Goal: Transaction & Acquisition: Book appointment/travel/reservation

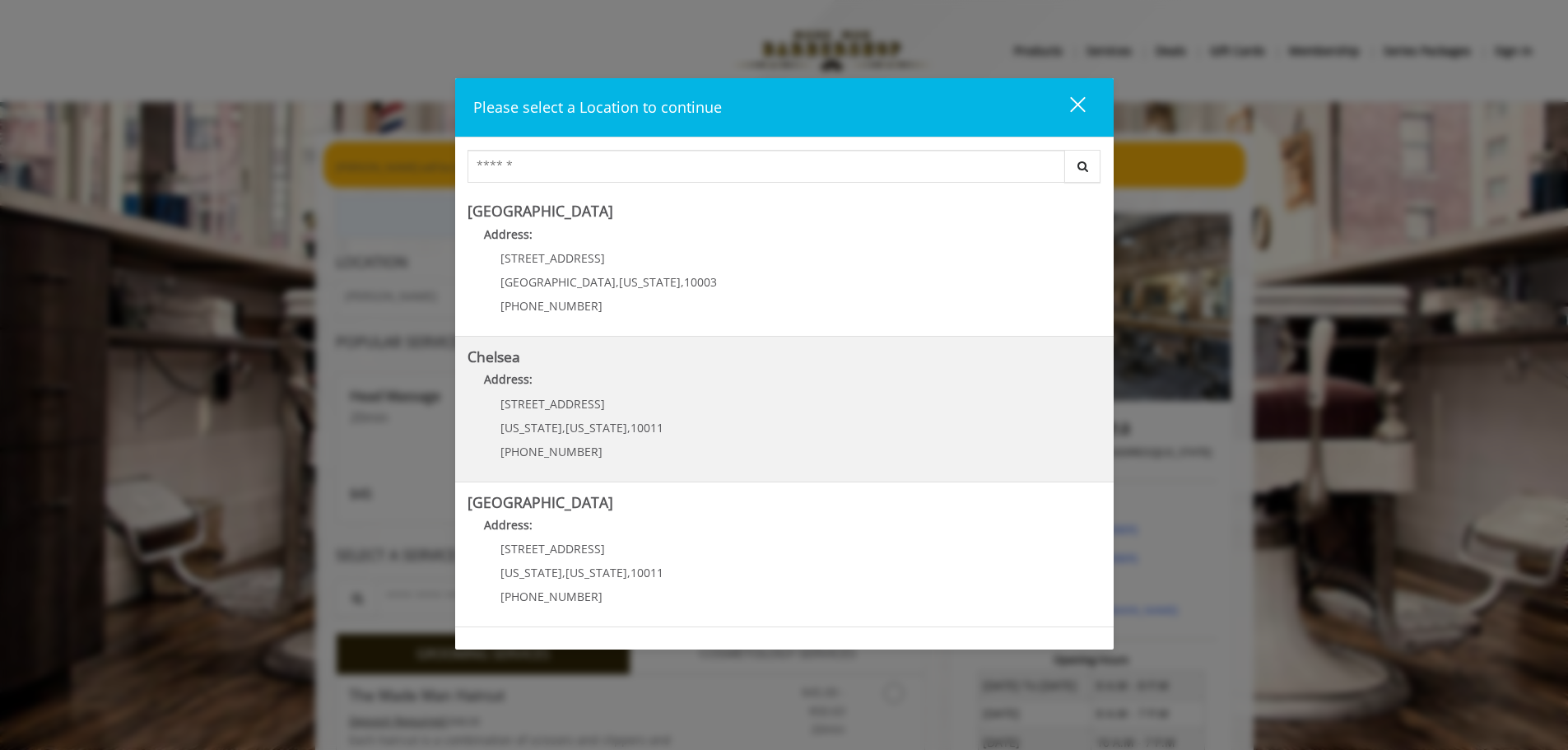
click at [718, 408] on link "Chelsea Address: 169/170 W 23rd St New York , New York , 10011 (917) 639-3902" at bounding box center [784, 409] width 634 height 120
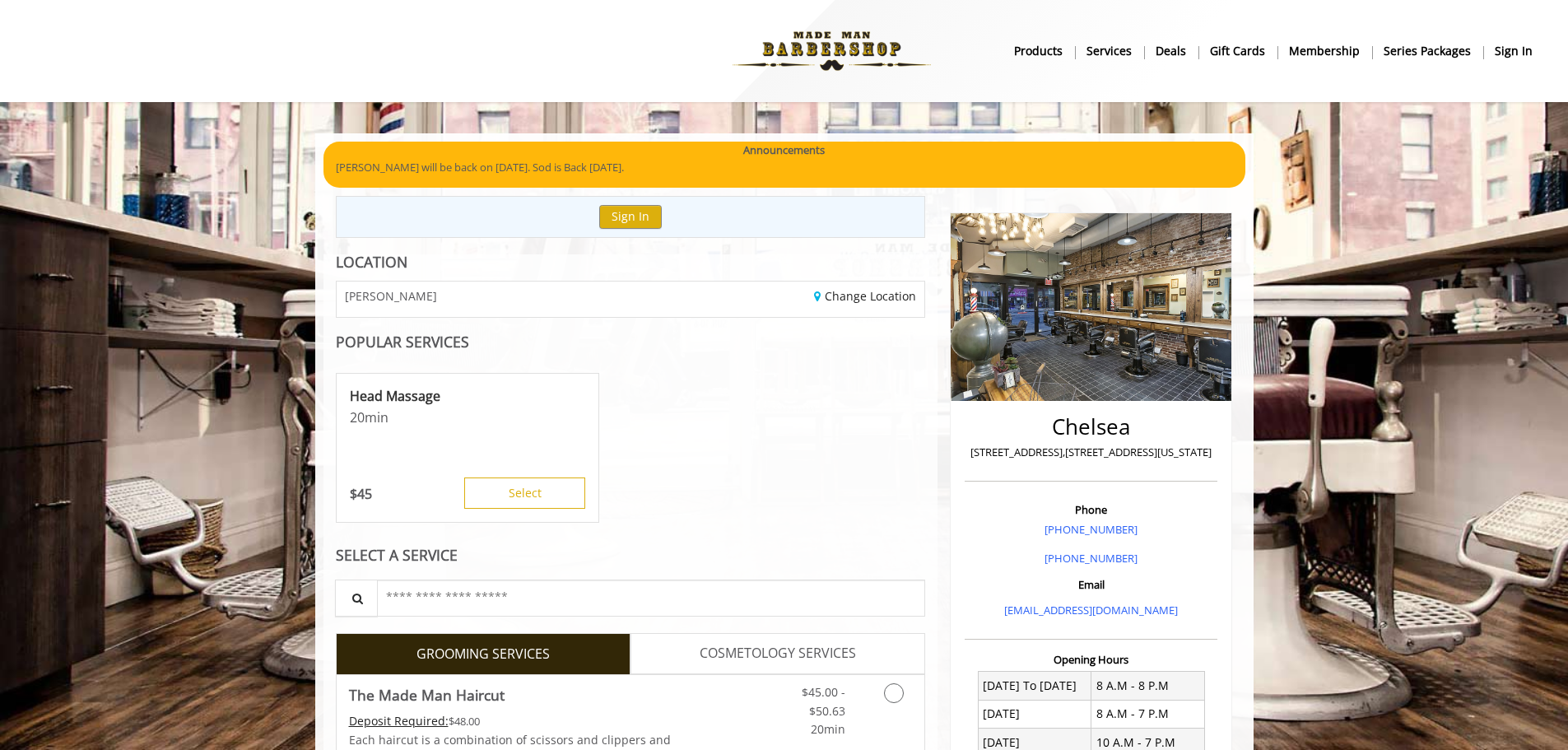
scroll to position [247, 0]
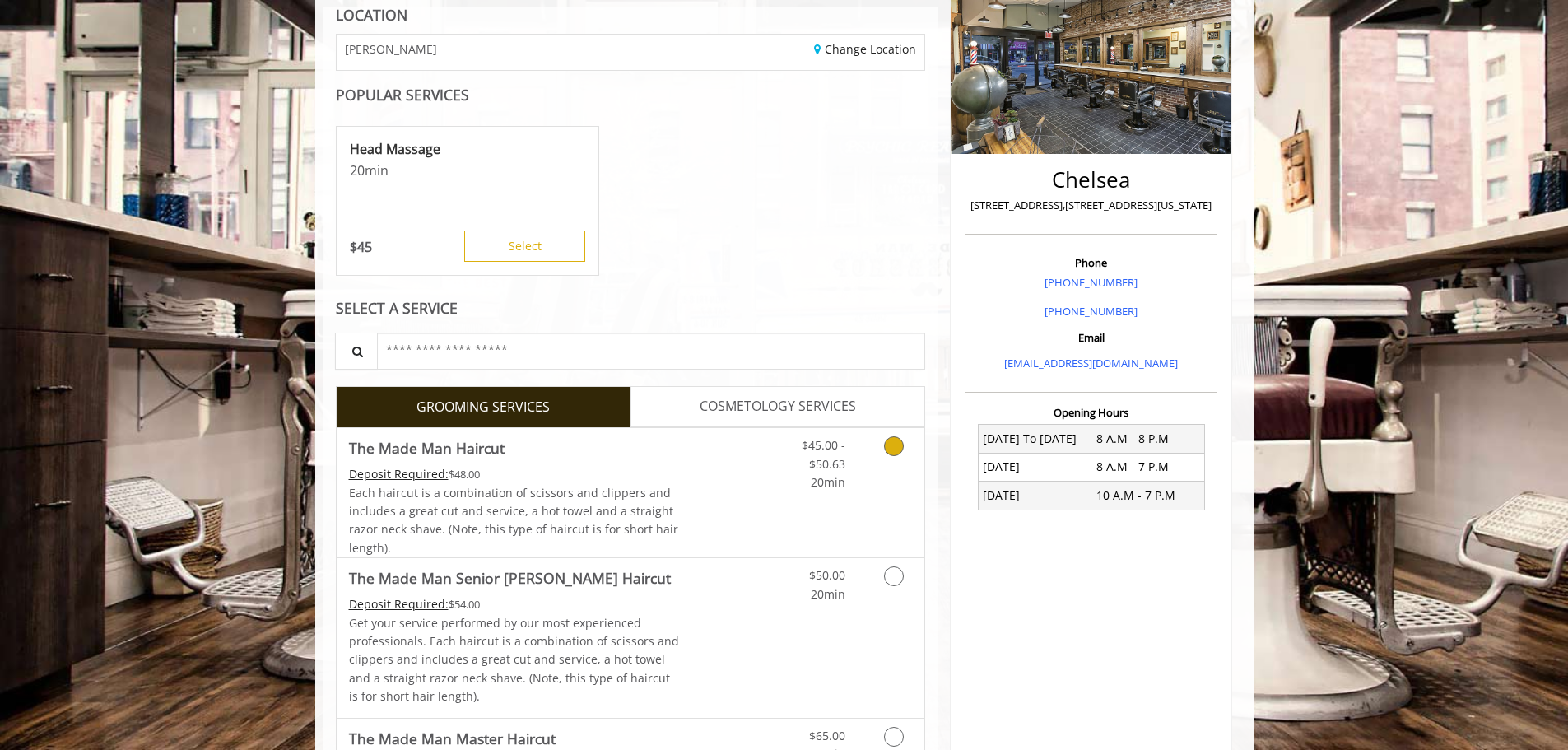
click at [739, 493] on link "Discounted Price" at bounding box center [728, 492] width 98 height 129
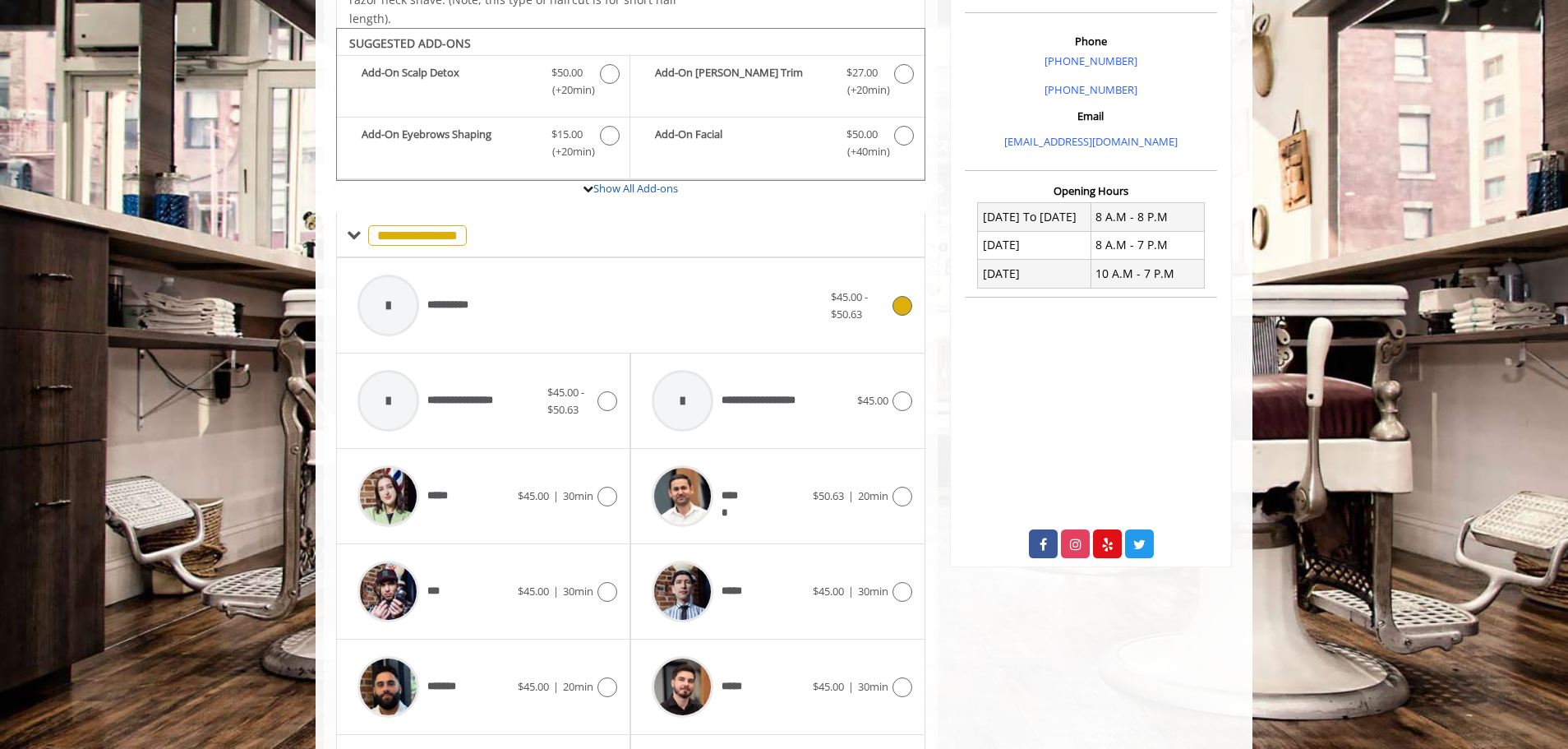
scroll to position [496, 0]
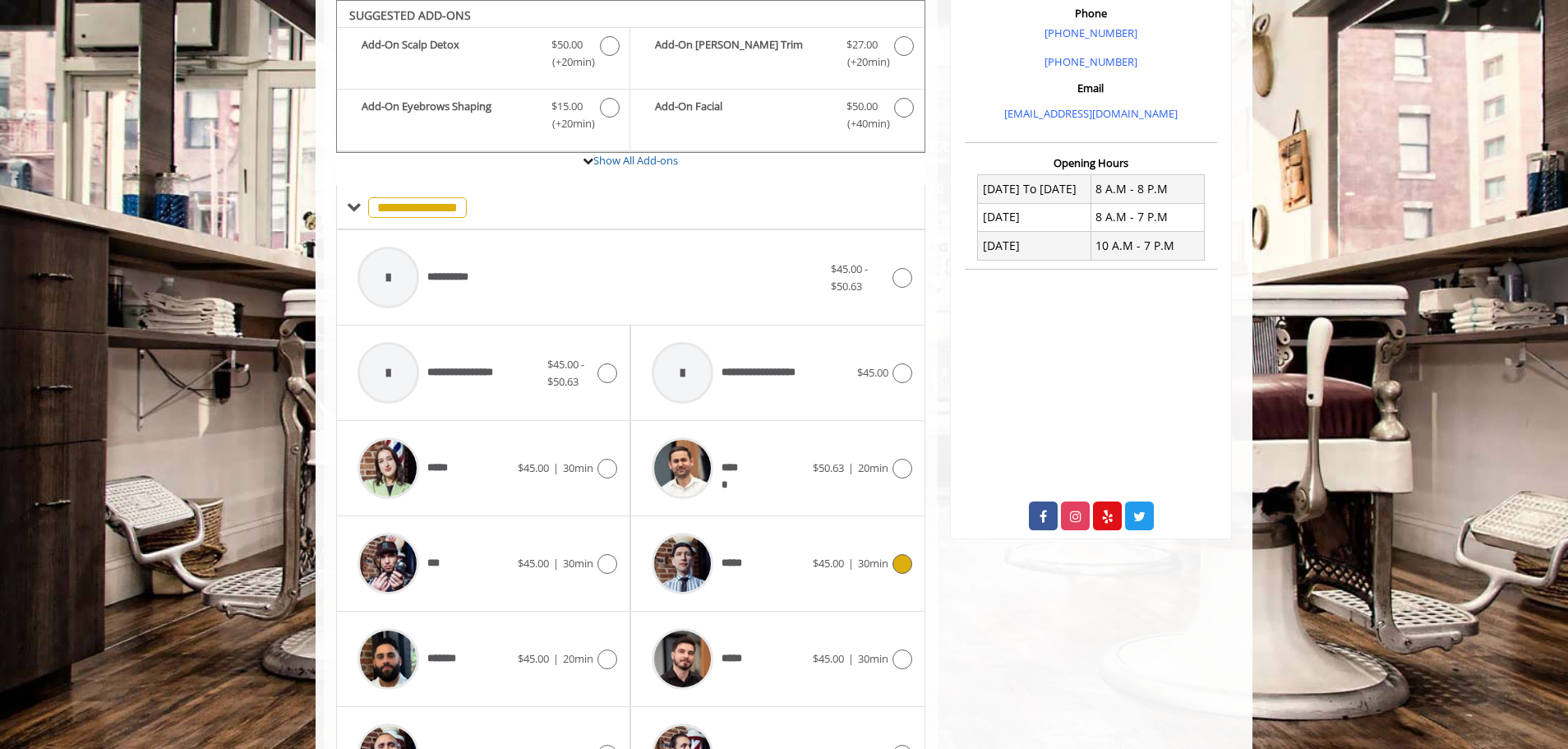
click at [755, 579] on div "*****" at bounding box center [728, 564] width 169 height 78
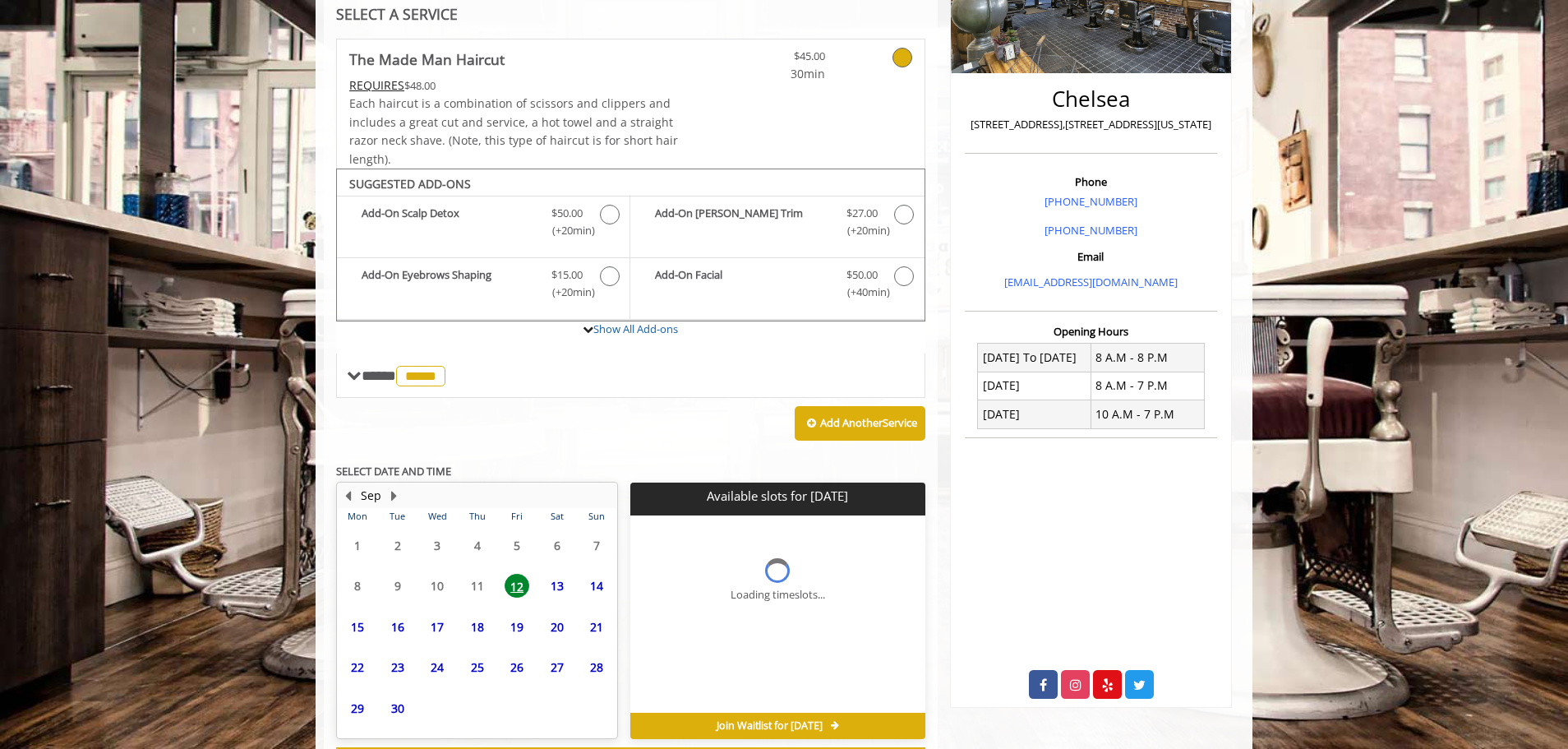
scroll to position [398, 0]
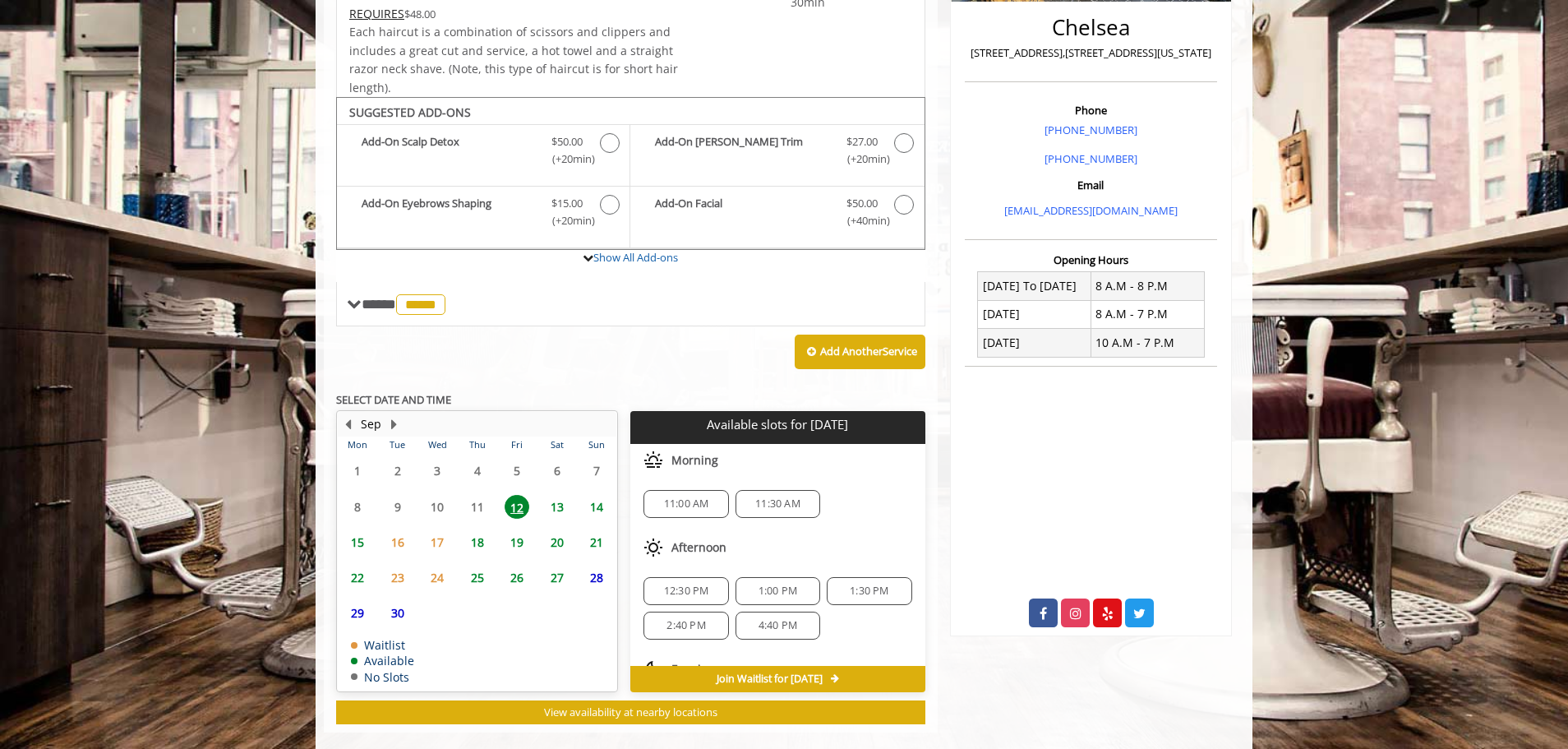
drag, startPoint x: 703, startPoint y: 504, endPoint x: 682, endPoint y: 506, distance: 21.1
click at [682, 506] on span "11:00 AM" at bounding box center [686, 504] width 45 height 13
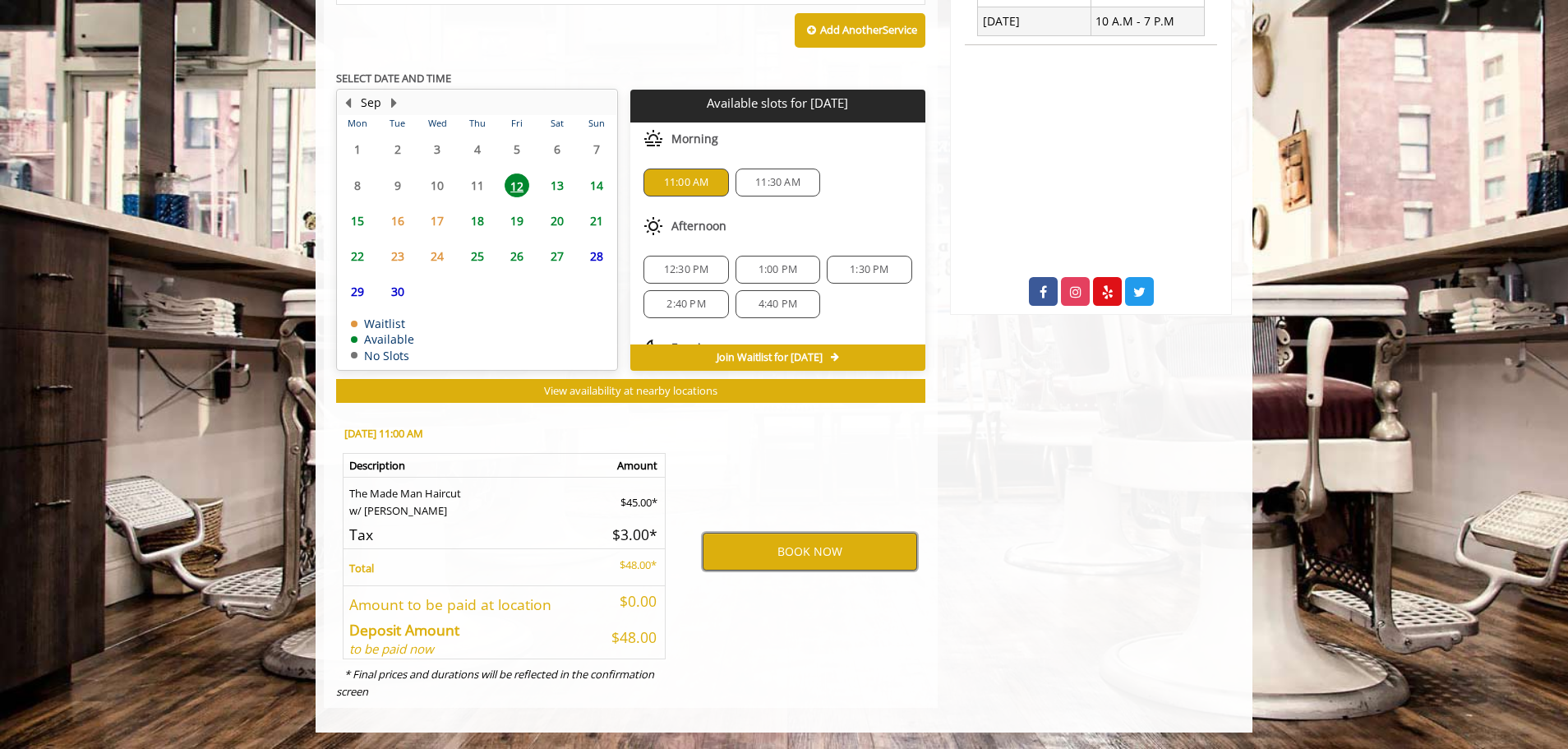
click at [774, 553] on button "BOOK NOW" at bounding box center [810, 551] width 215 height 38
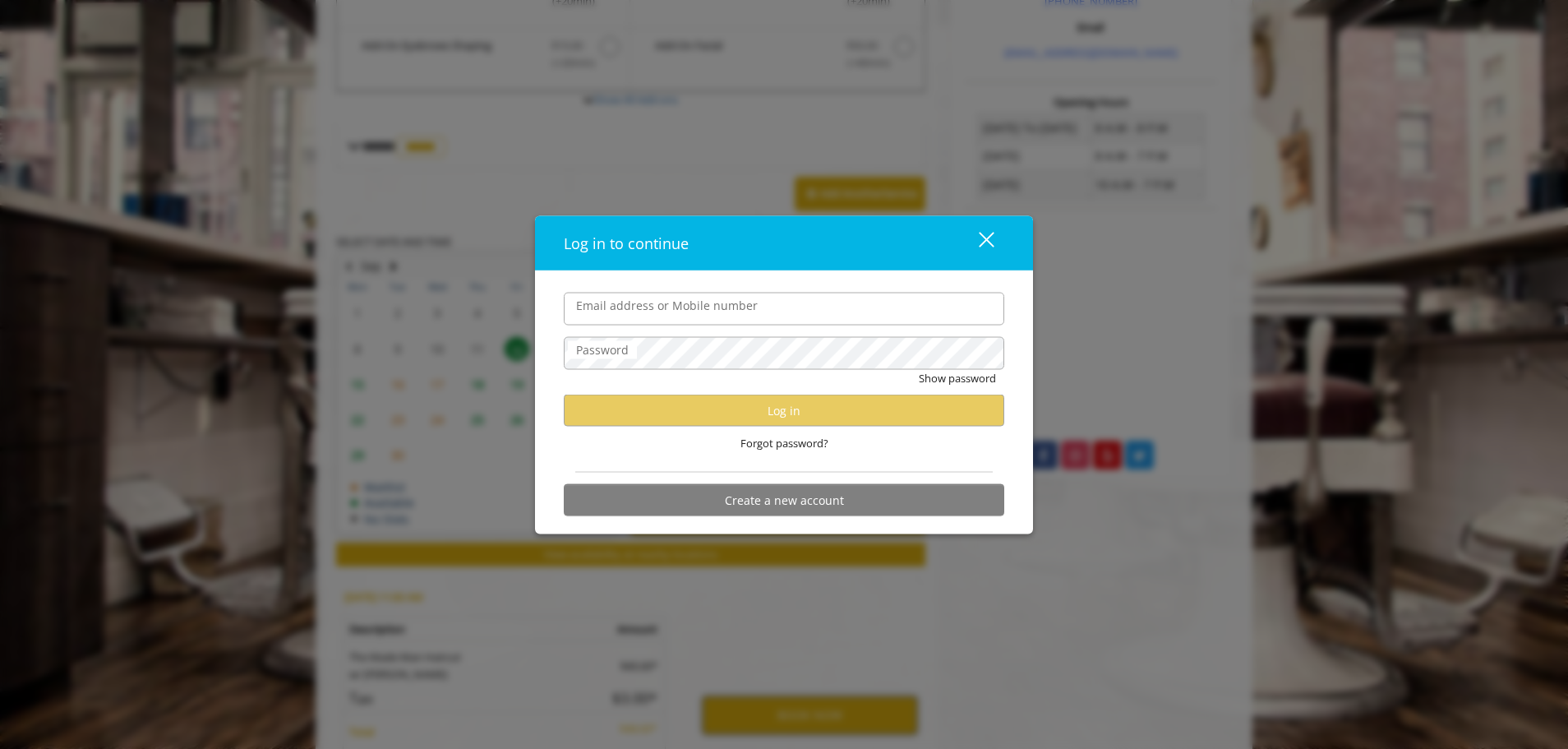
scroll to position [497, 0]
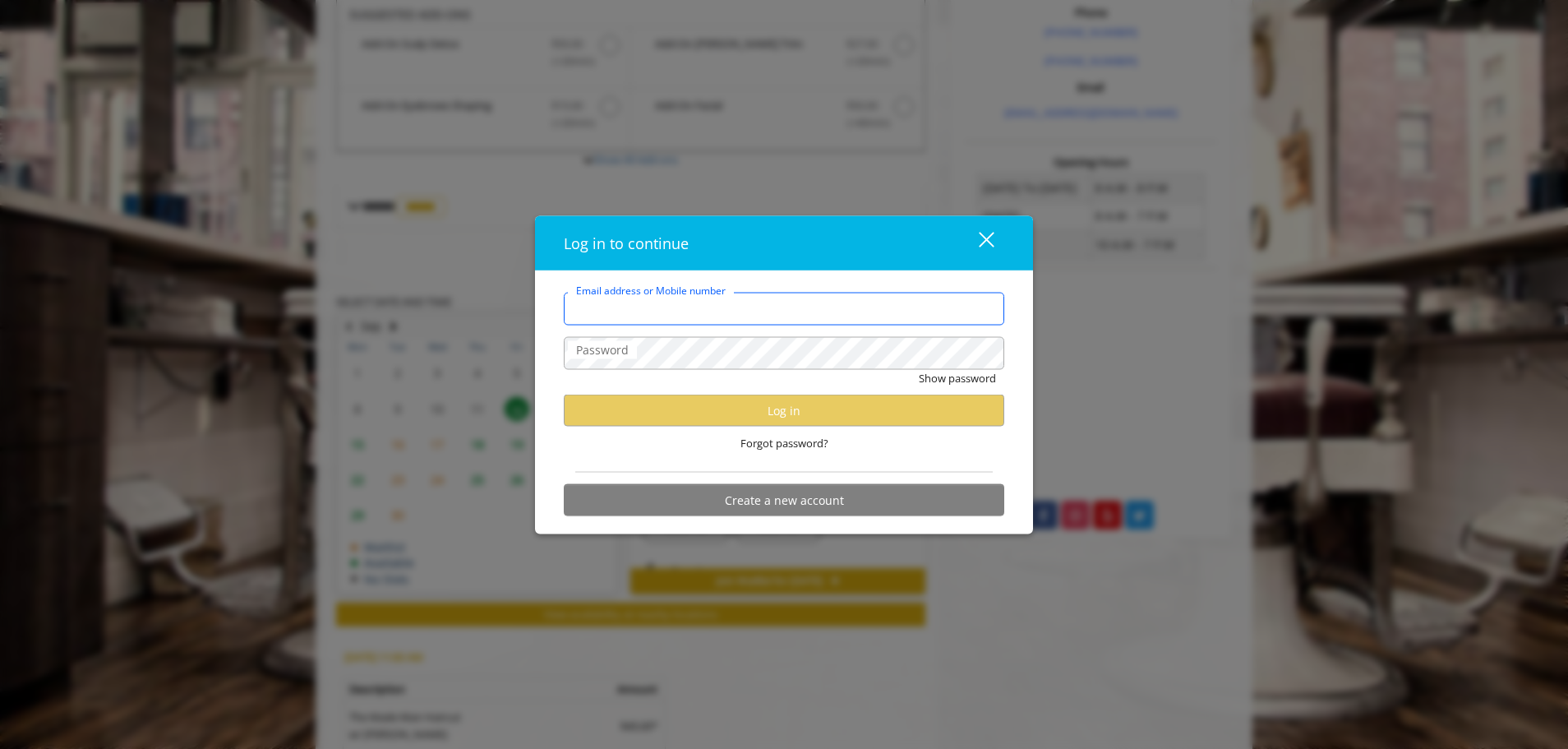
click at [655, 318] on input "Email address or Mobile number" at bounding box center [784, 308] width 441 height 33
type input "**********"
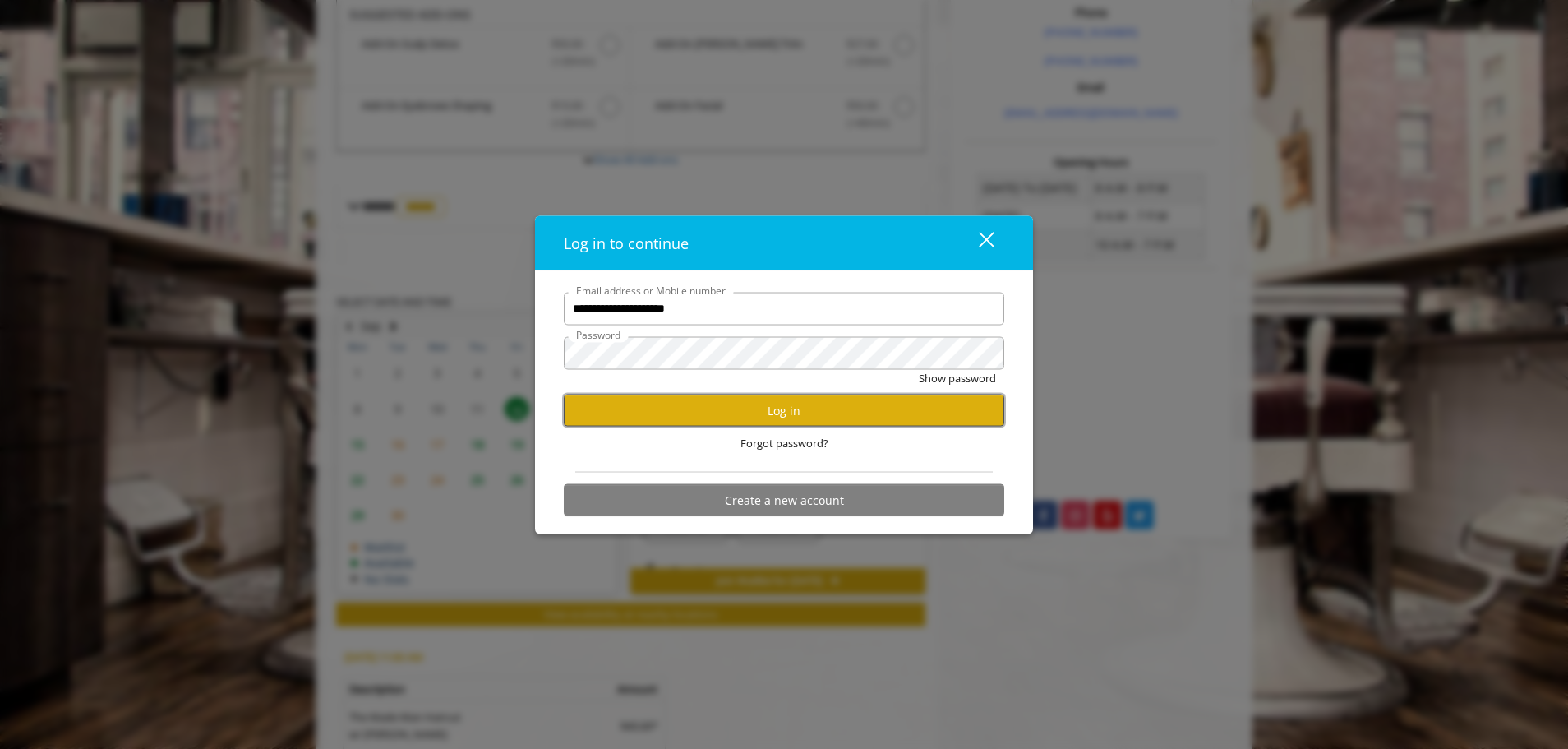
click at [820, 410] on button "Log in" at bounding box center [784, 411] width 441 height 32
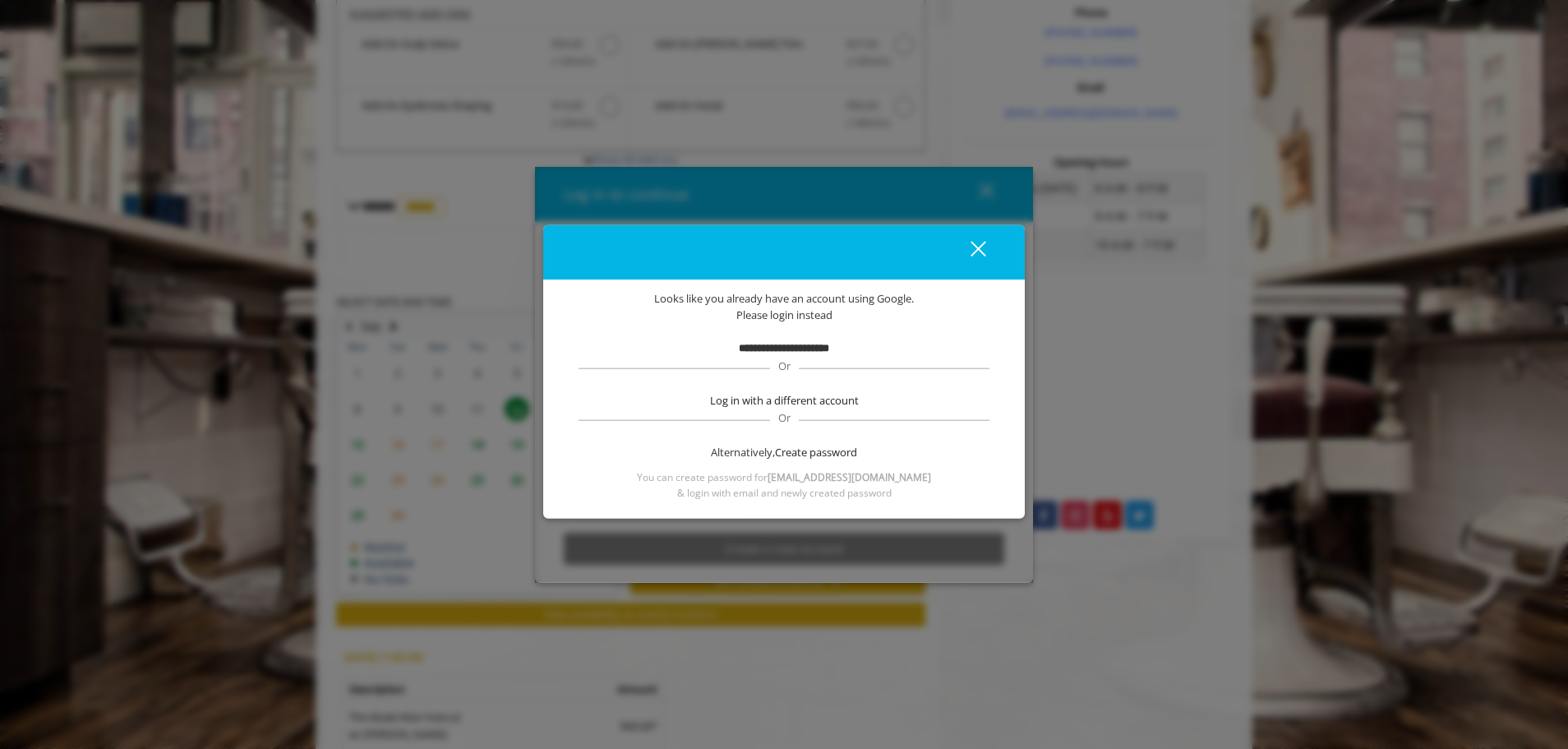
click at [757, 319] on span "Please login instead" at bounding box center [784, 315] width 96 height 17
click at [781, 452] on span "Create password" at bounding box center [816, 451] width 82 height 17
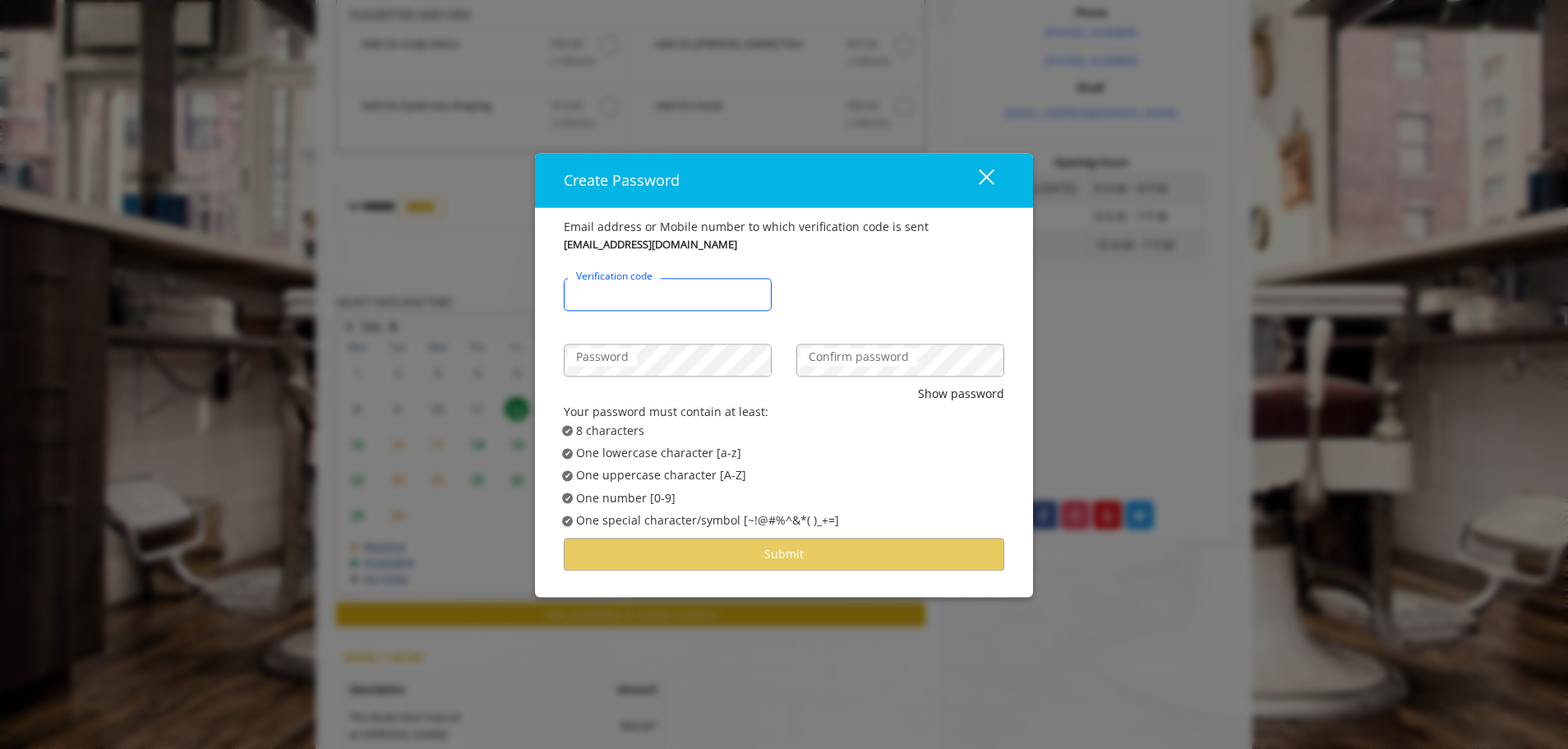
click at [699, 304] on input "Verification code" at bounding box center [668, 294] width 208 height 33
type input "******"
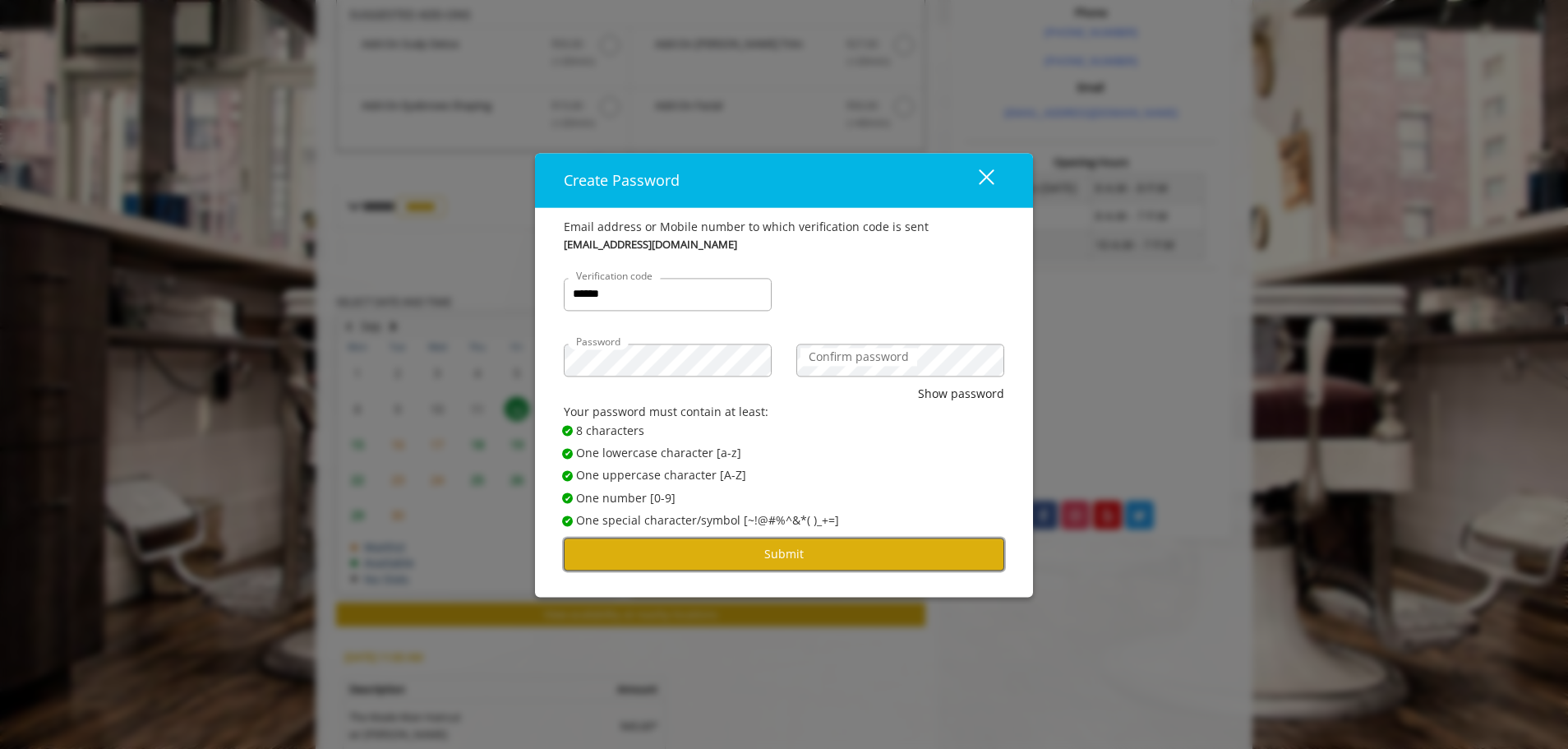
click at [817, 561] on button "Submit" at bounding box center [784, 555] width 441 height 32
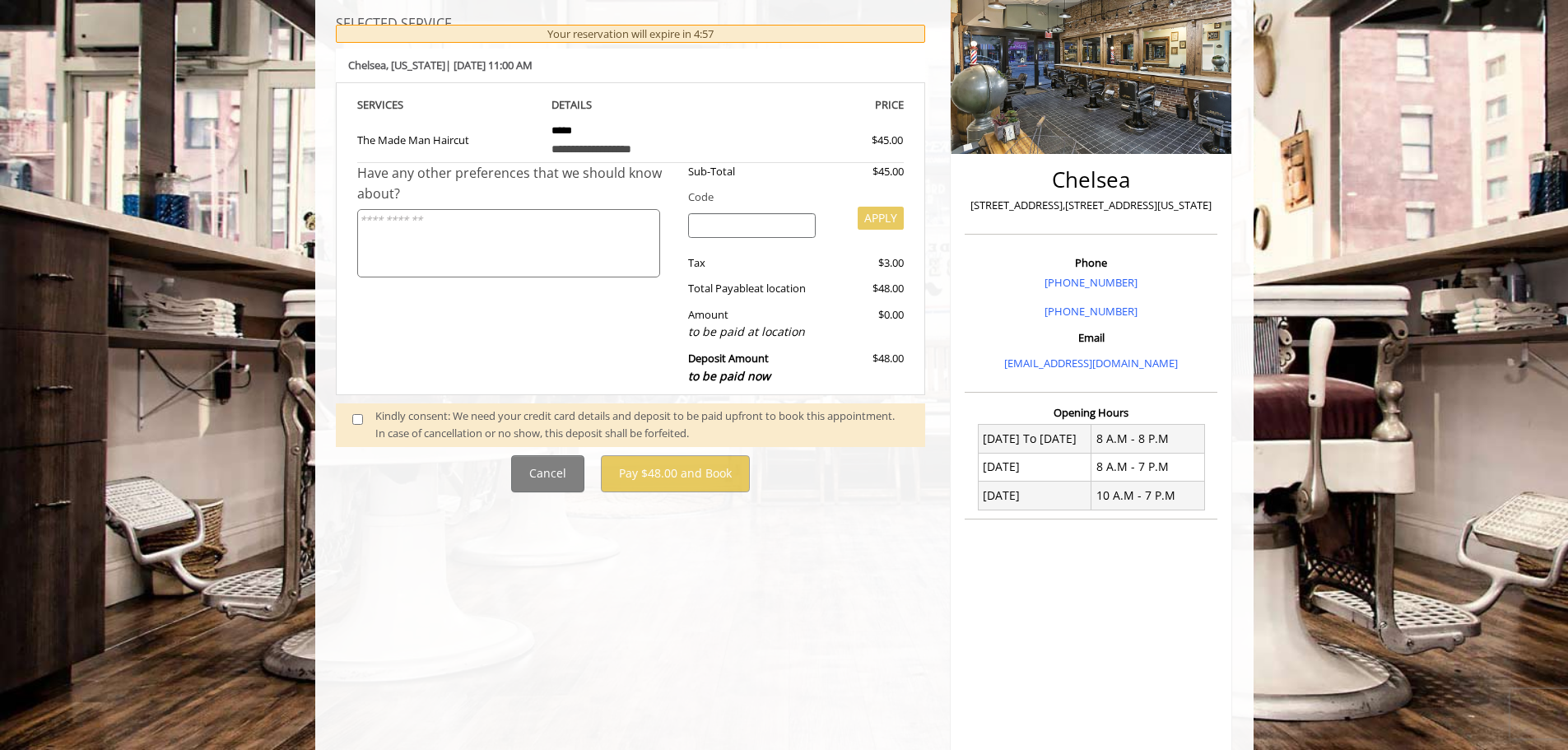
scroll to position [181, 0]
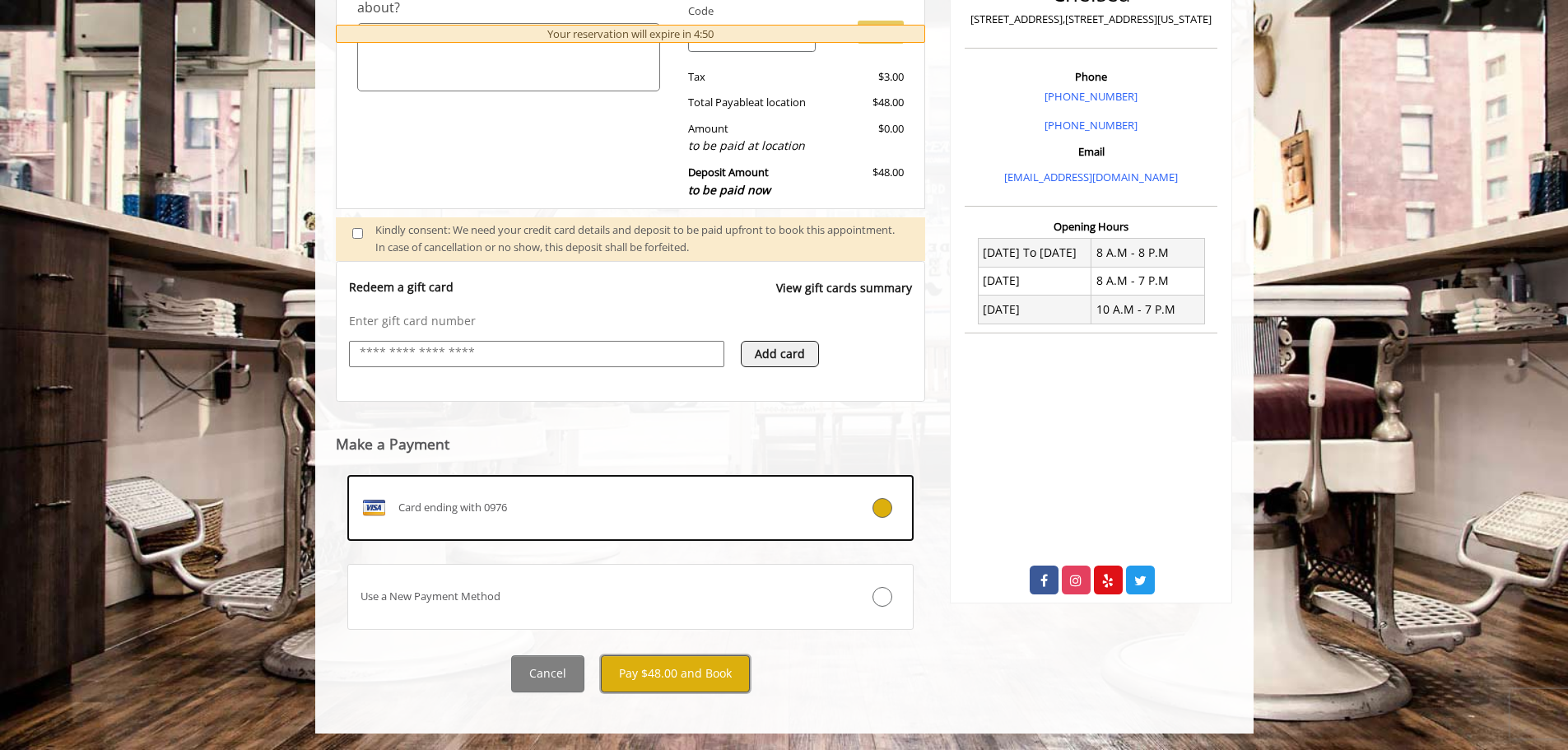
click at [686, 684] on button "Pay $48.00 and Book" at bounding box center [675, 674] width 149 height 37
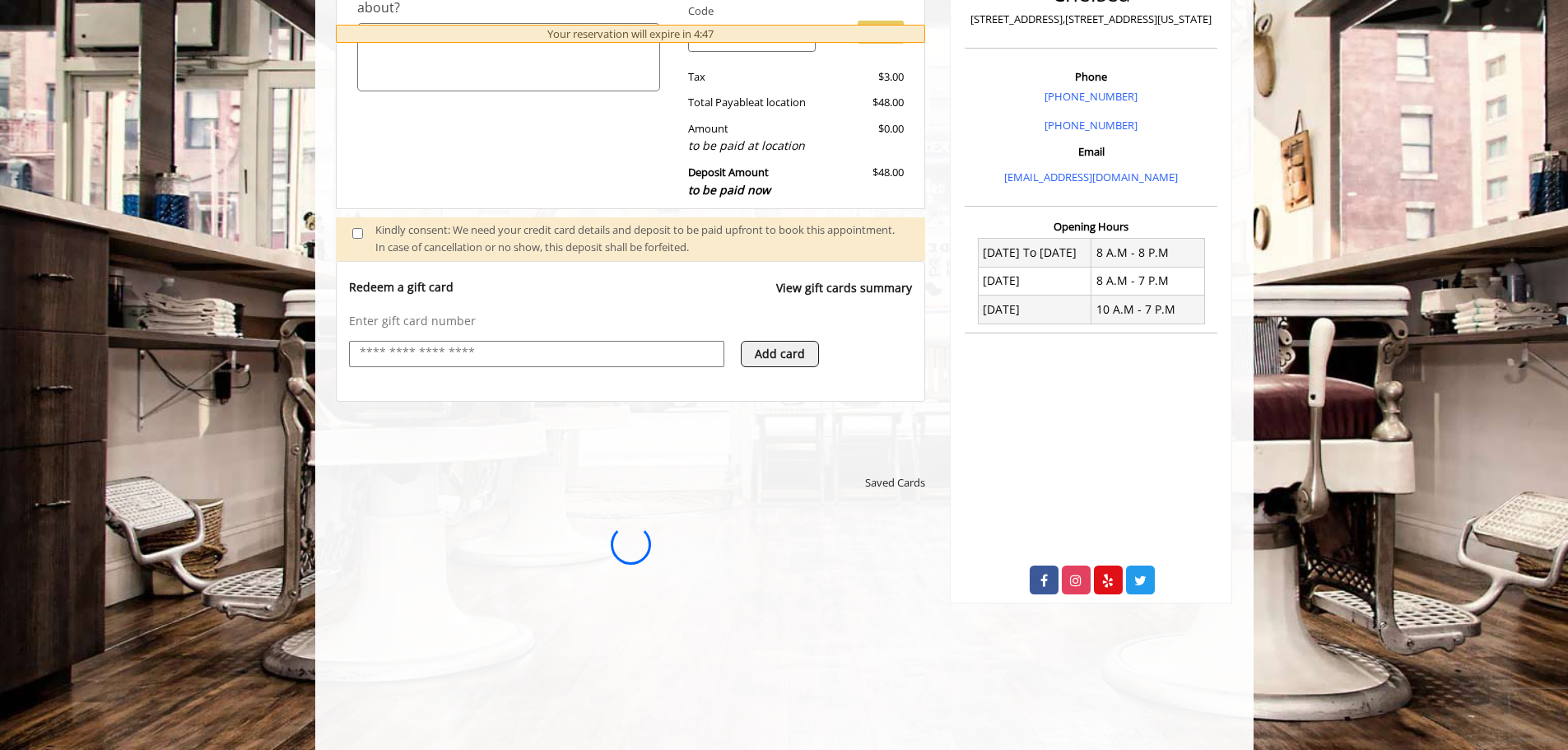
scroll to position [0, 0]
